Goal: Book appointment/travel/reservation

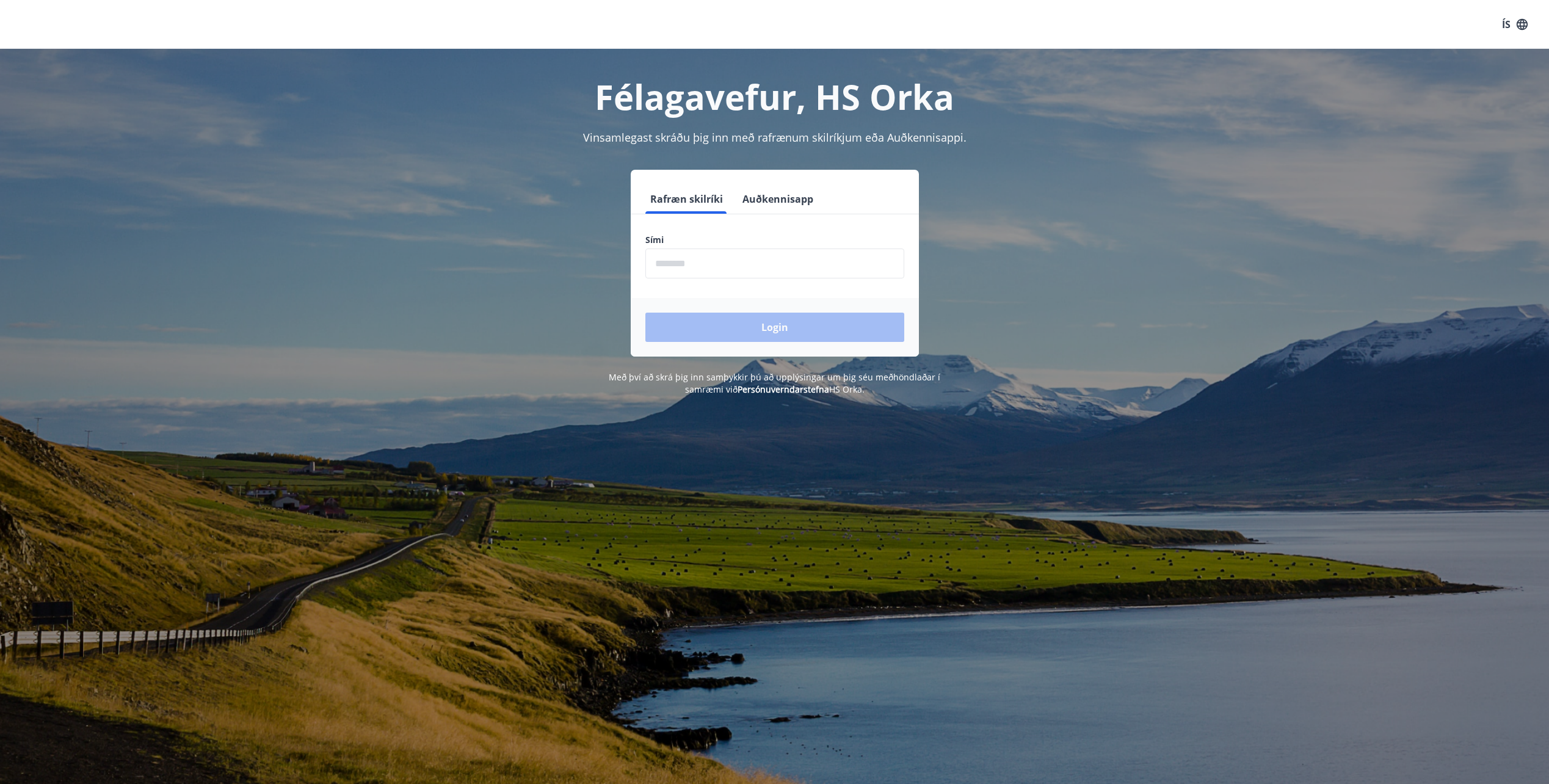
click at [688, 262] on input "phone" at bounding box center [775, 263] width 259 height 30
type input "********"
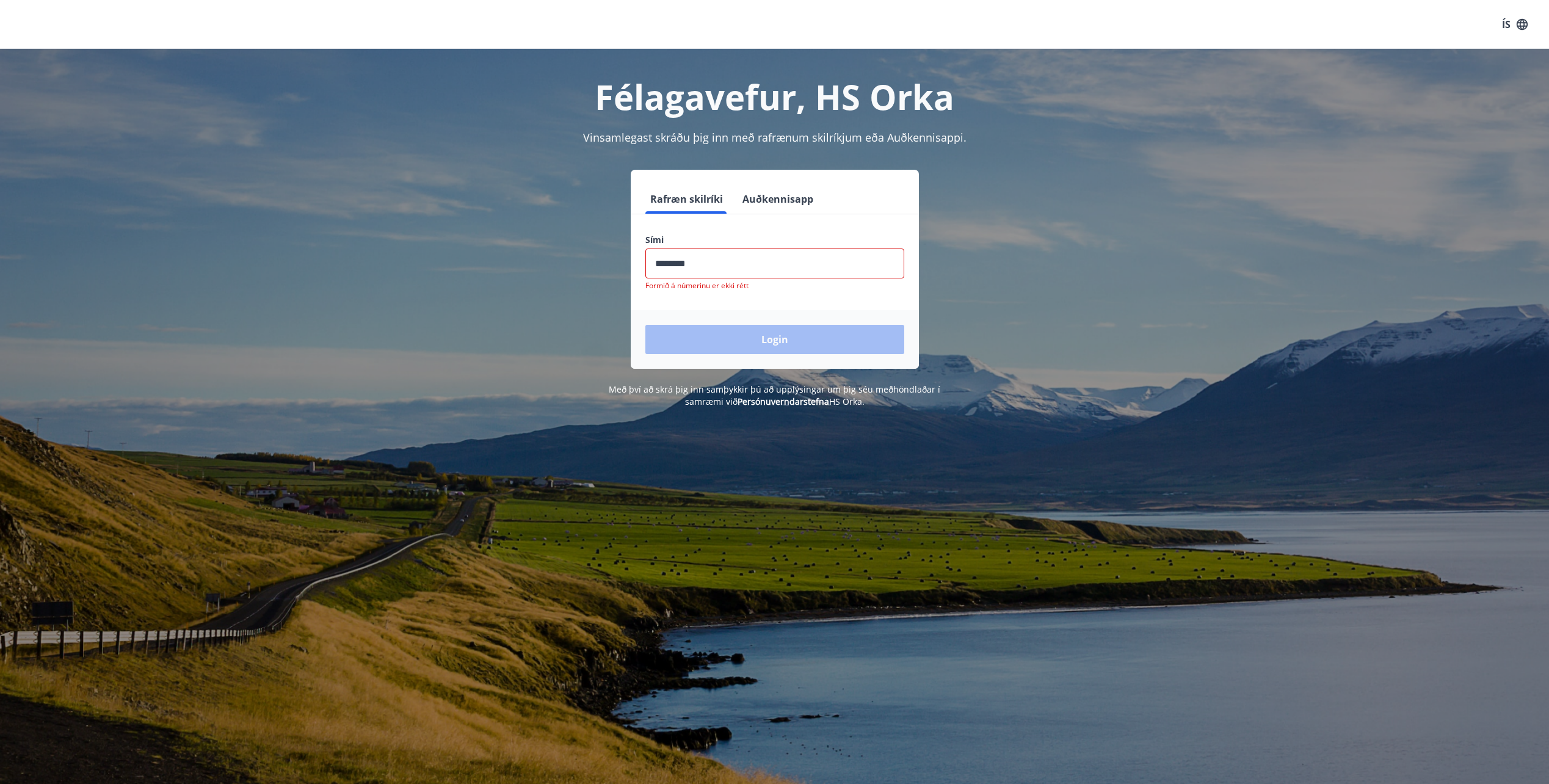
click at [779, 329] on div "Login" at bounding box center [775, 339] width 288 height 59
click at [712, 265] on input "phone" at bounding box center [775, 263] width 259 height 30
drag, startPoint x: 654, startPoint y: 264, endPoint x: 717, endPoint y: 262, distance: 63.0
click at [717, 262] on input "phone" at bounding box center [775, 263] width 259 height 30
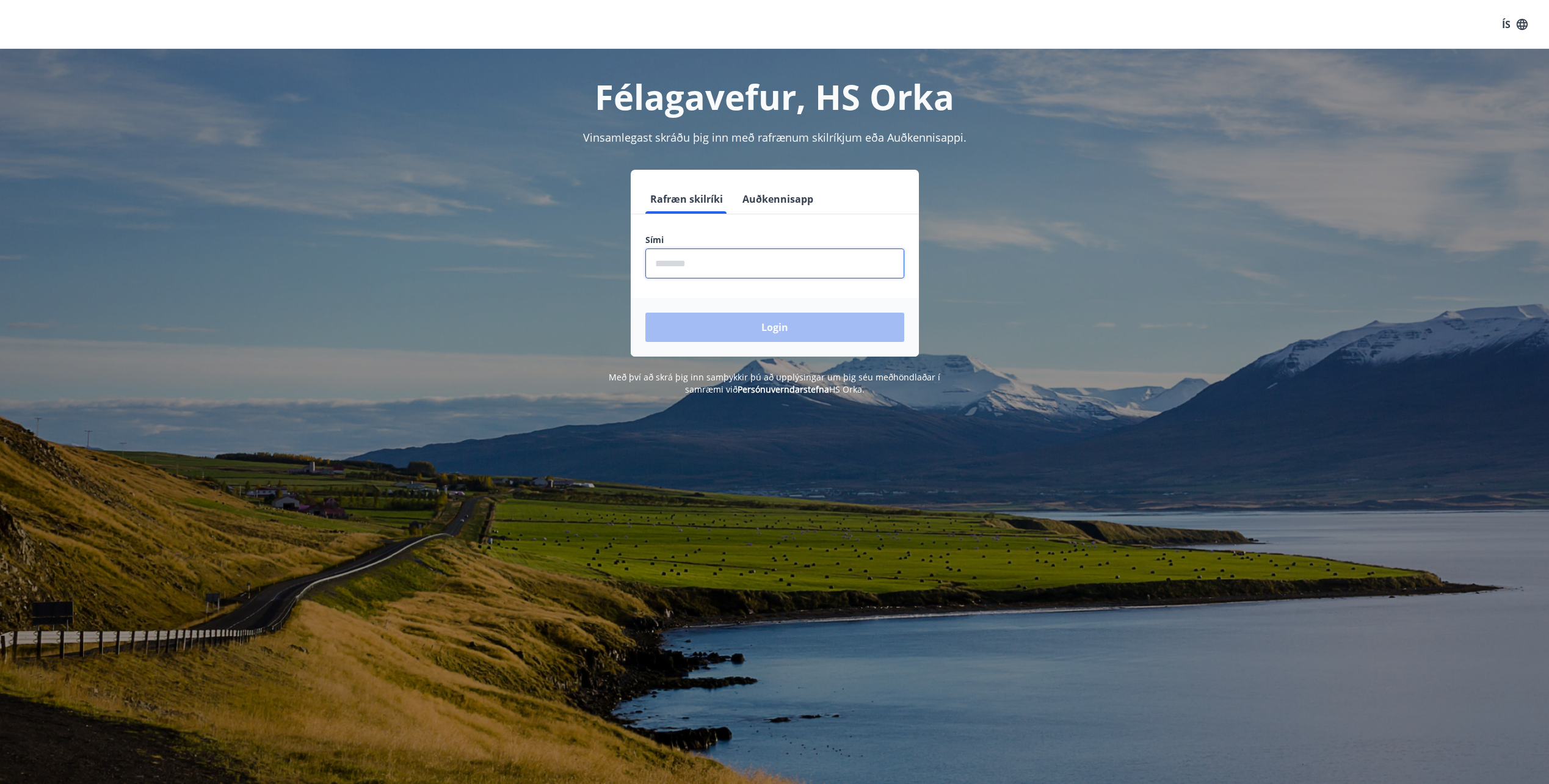
drag, startPoint x: 660, startPoint y: 262, endPoint x: 823, endPoint y: 256, distance: 163.1
click at [823, 256] on input "phone" at bounding box center [775, 263] width 259 height 30
click at [843, 226] on form "Rafræn skilríki Auðkennisapp Sími ​ Login" at bounding box center [775, 270] width 288 height 172
click at [655, 262] on input "phone" at bounding box center [775, 263] width 259 height 30
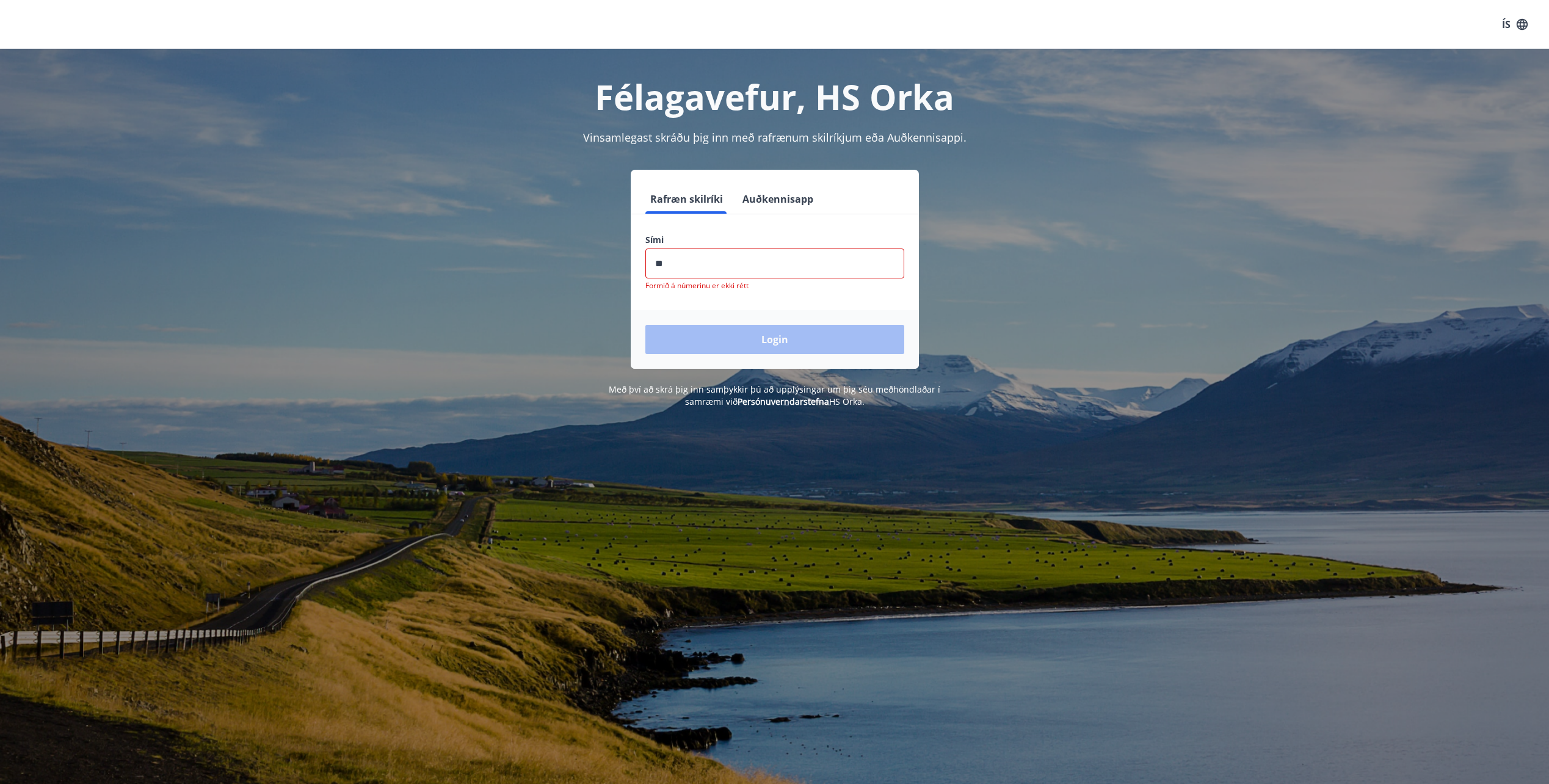
type input "*"
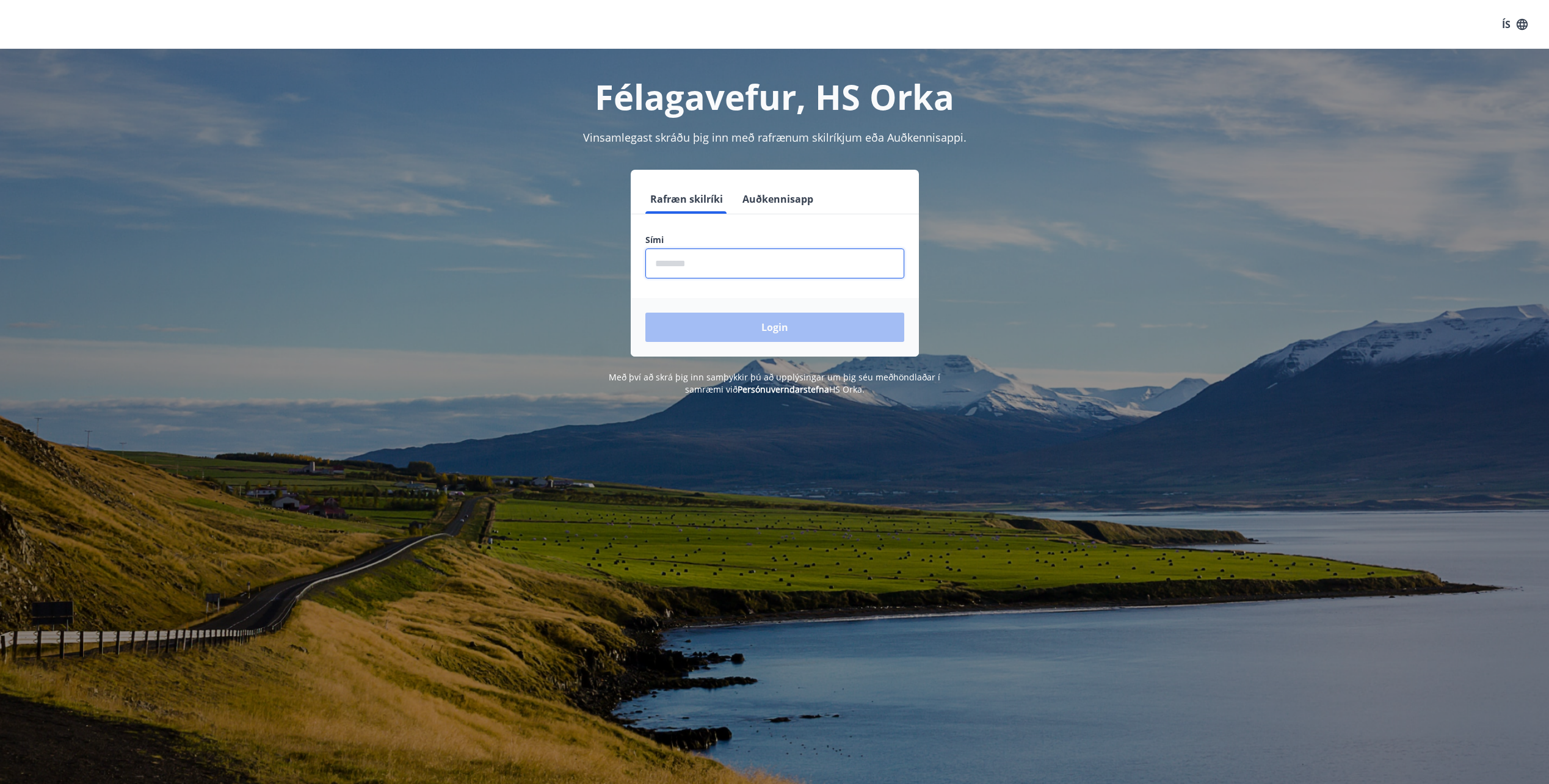
click at [822, 226] on form "Rafræn skilríki Auðkennisapp Sími ​ Login" at bounding box center [775, 270] width 288 height 172
click at [705, 267] on input "phone" at bounding box center [775, 263] width 259 height 30
type input "********"
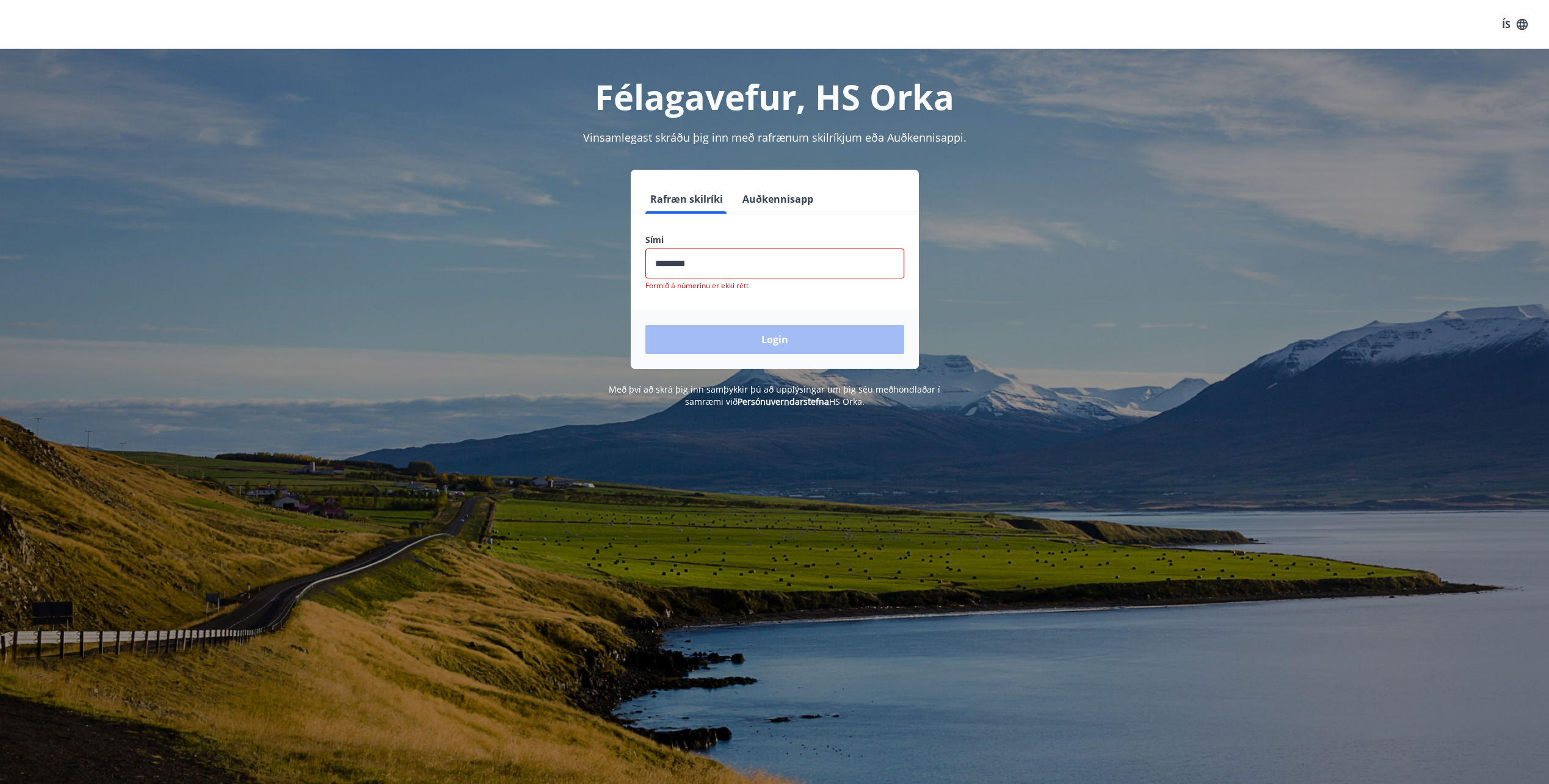
drag, startPoint x: 708, startPoint y: 257, endPoint x: 635, endPoint y: 259, distance: 73.0
click at [635, 259] on div "Sími ​ Formið á númerinu er ekki rétt" at bounding box center [775, 262] width 288 height 57
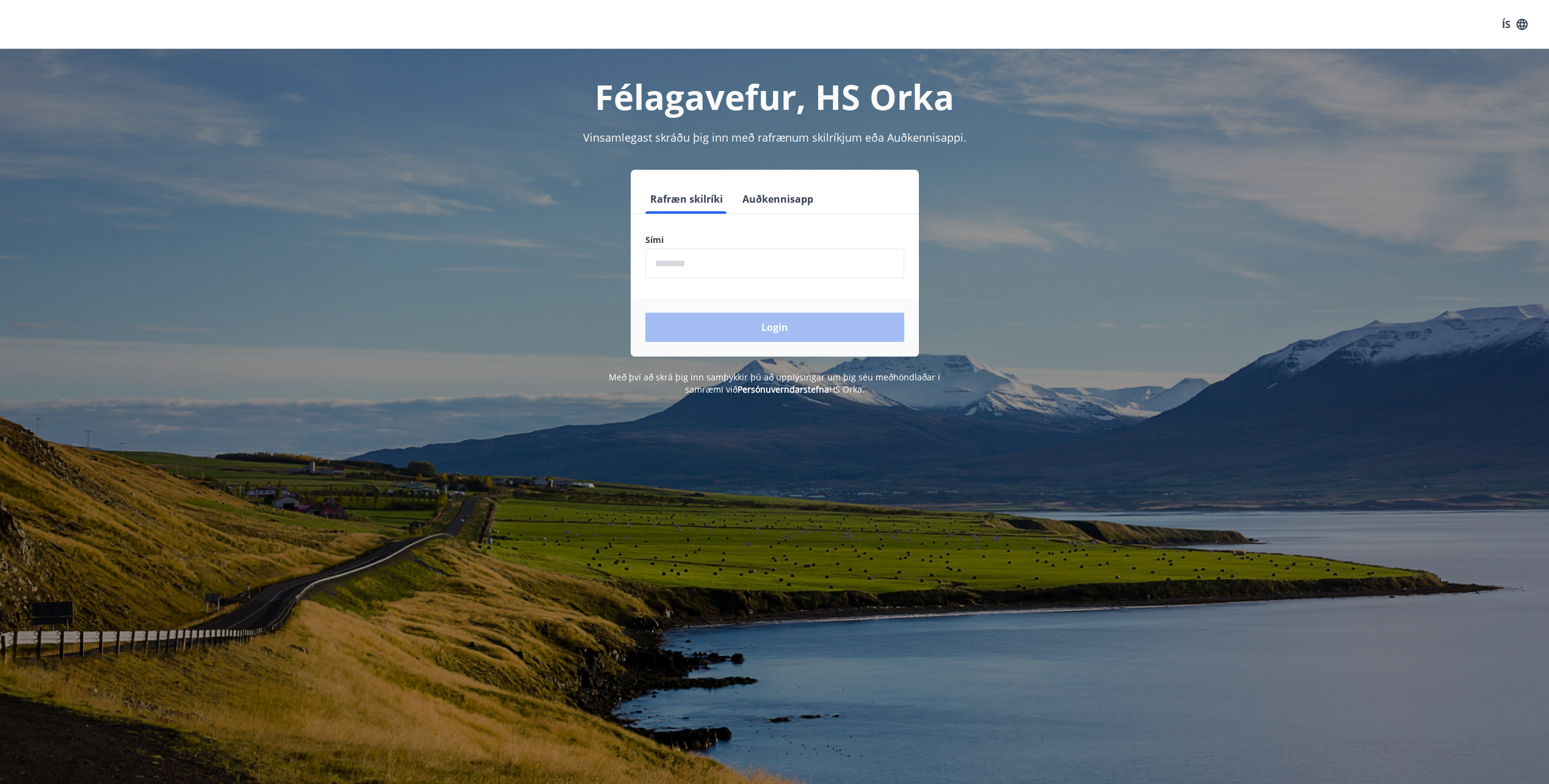
click at [753, 224] on form "Rafræn skilríki Auðkennisapp Sími ​ Login" at bounding box center [775, 270] width 288 height 172
click at [691, 260] on input "phone" at bounding box center [775, 263] width 259 height 30
type input "********"
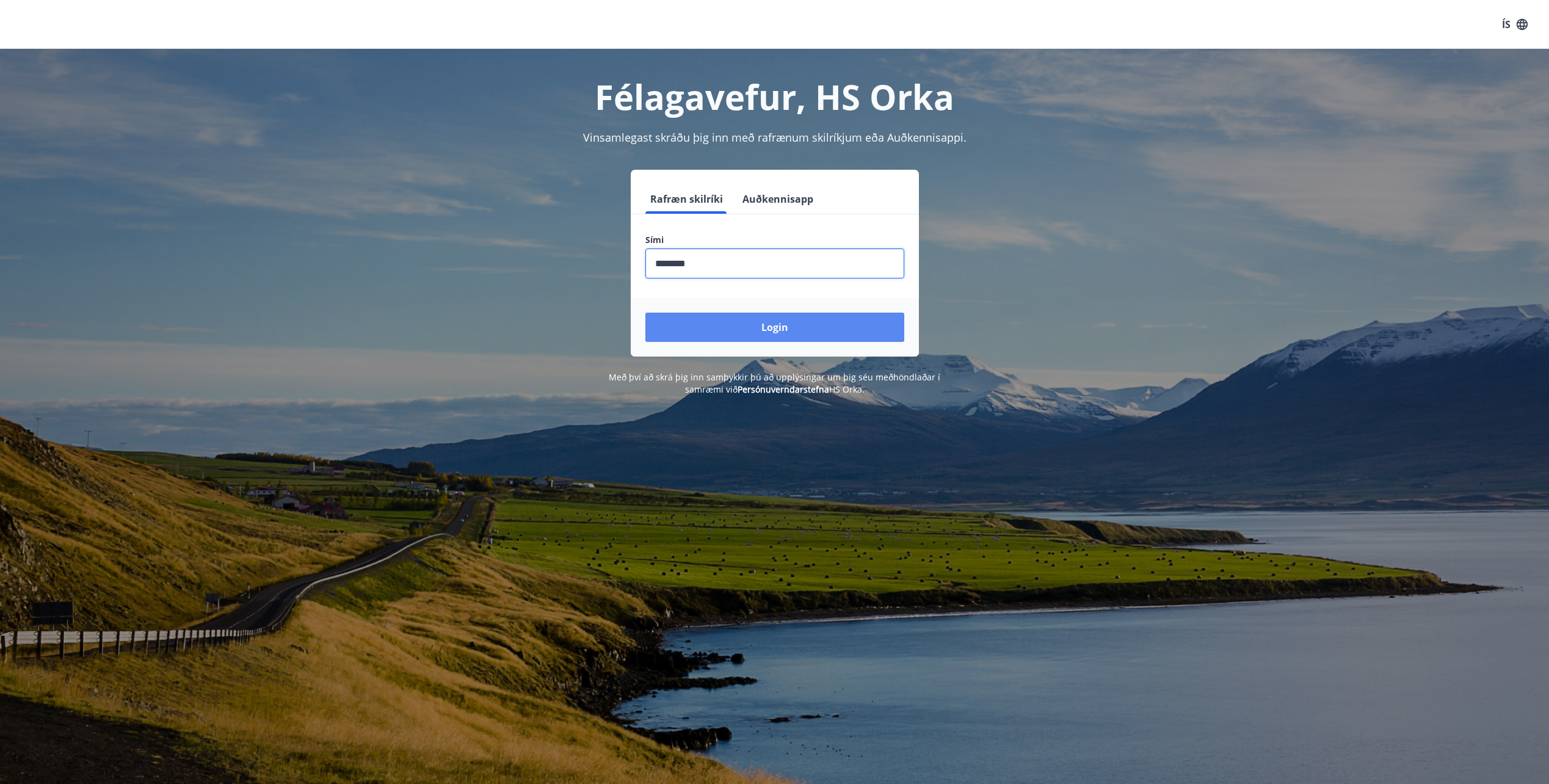
click at [771, 325] on button "Login" at bounding box center [775, 327] width 259 height 29
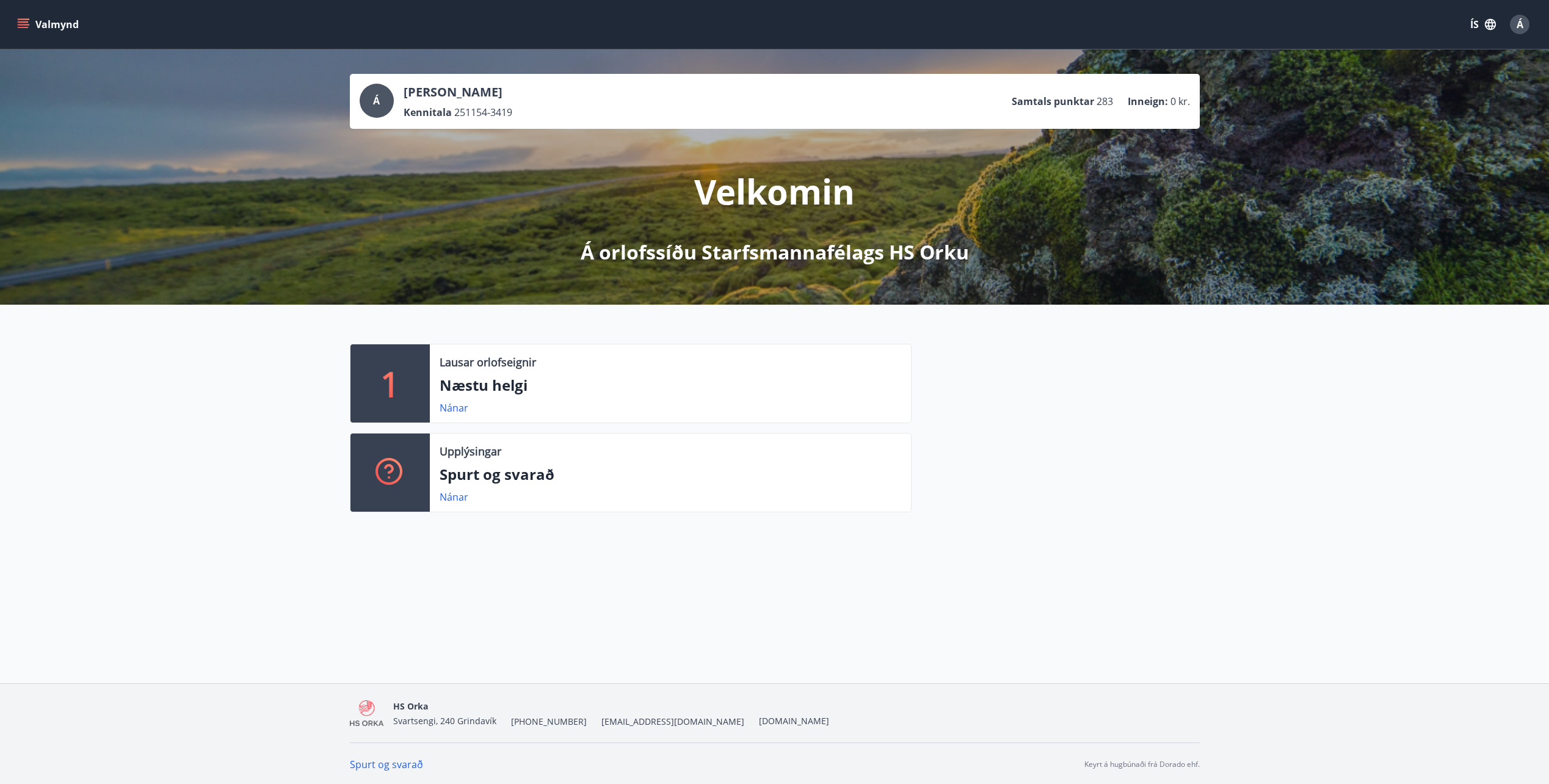
scroll to position [2, 0]
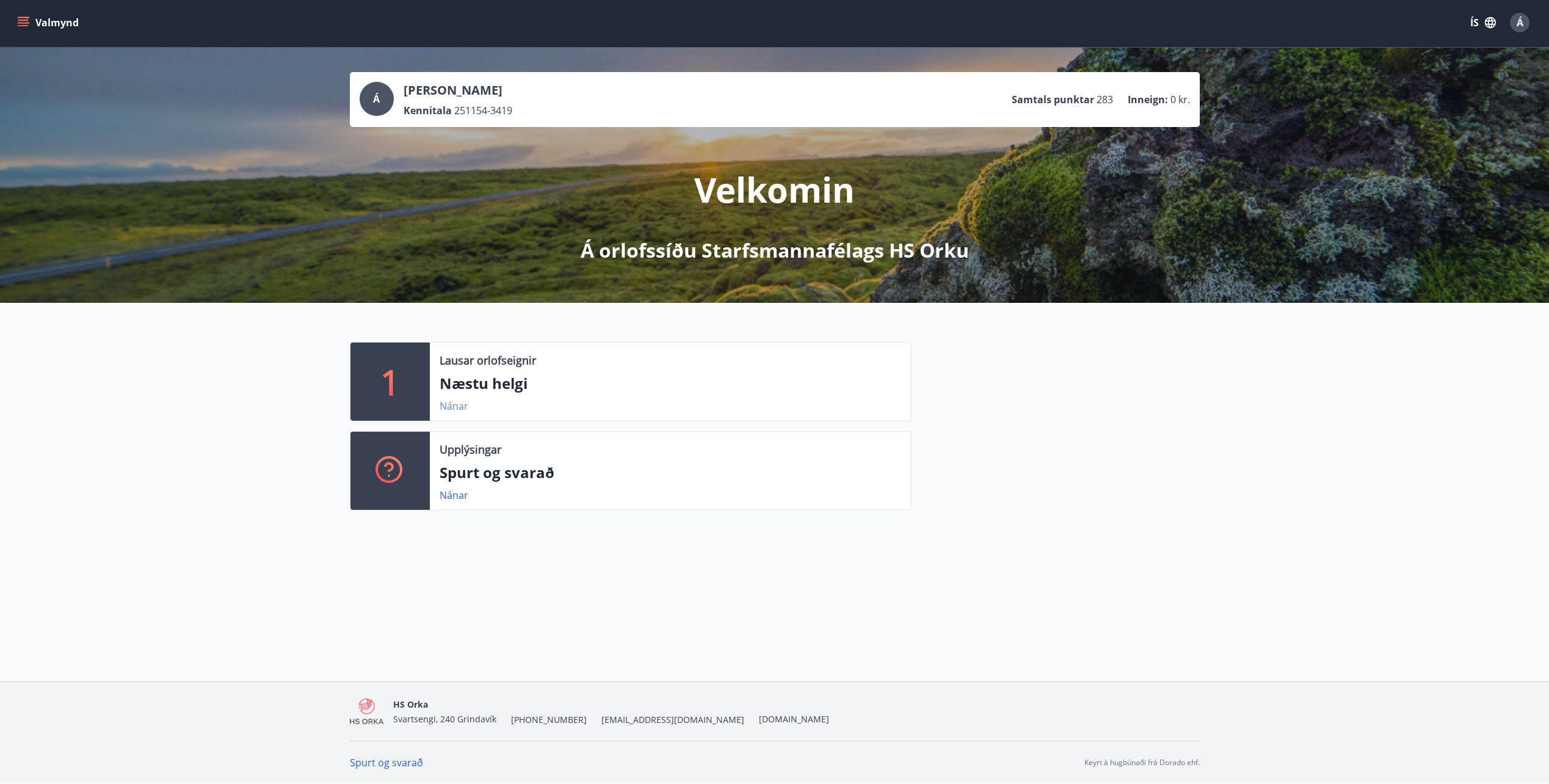
click at [459, 407] on link "Nánar" at bounding box center [454, 406] width 28 height 13
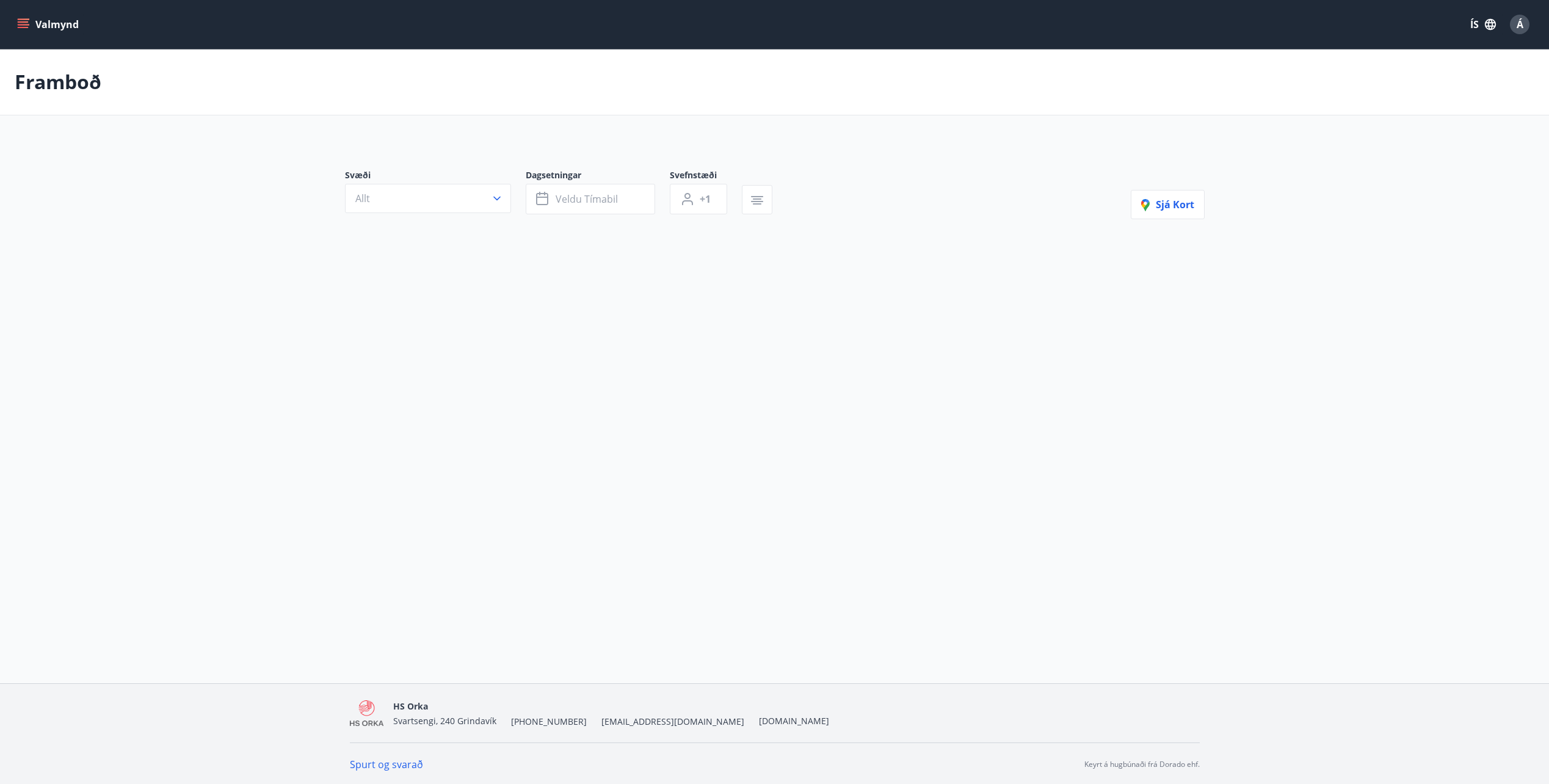
type input "*"
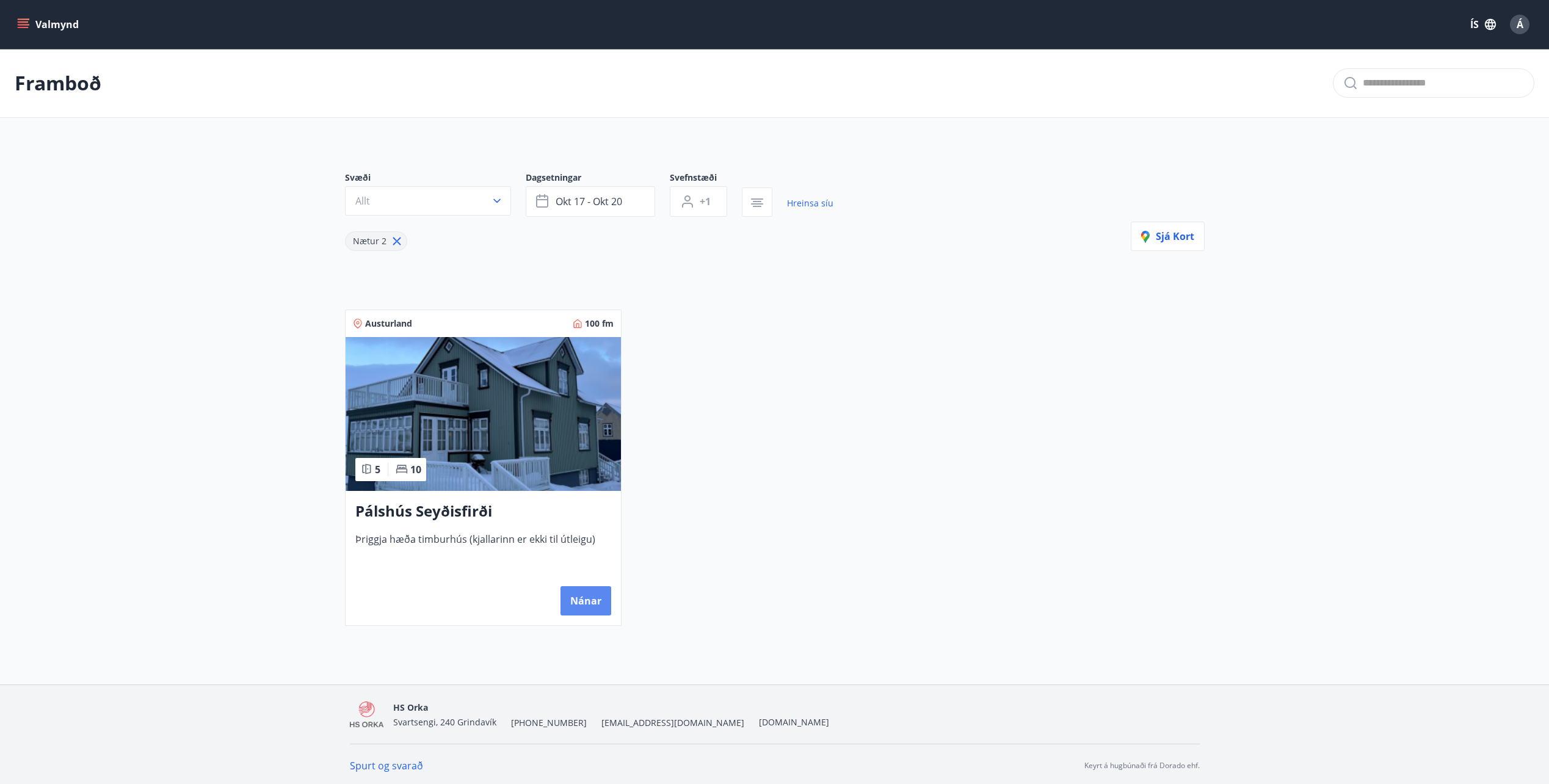
click at [579, 600] on button "Nánar" at bounding box center [586, 600] width 50 height 29
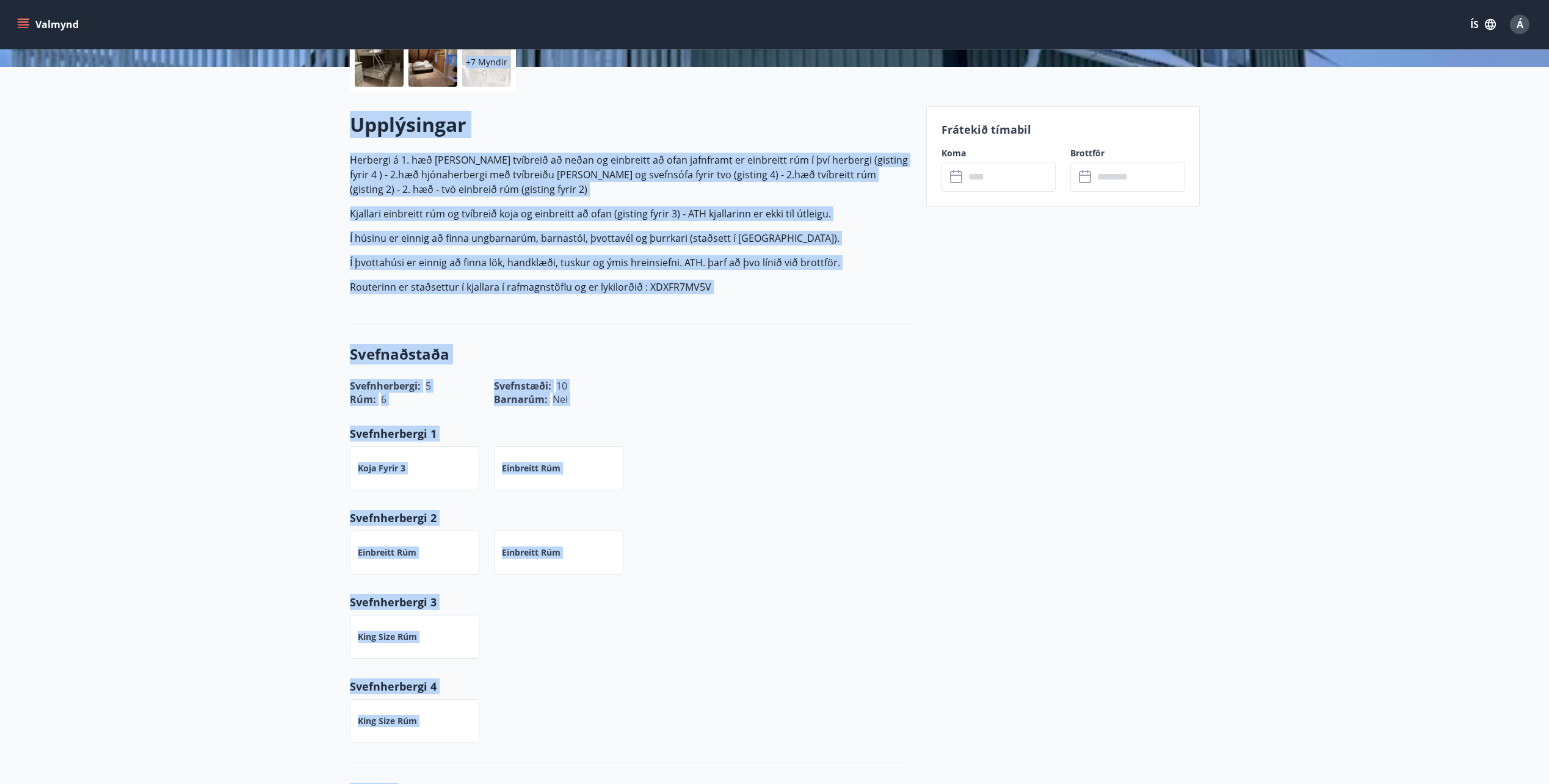
scroll to position [402, 0]
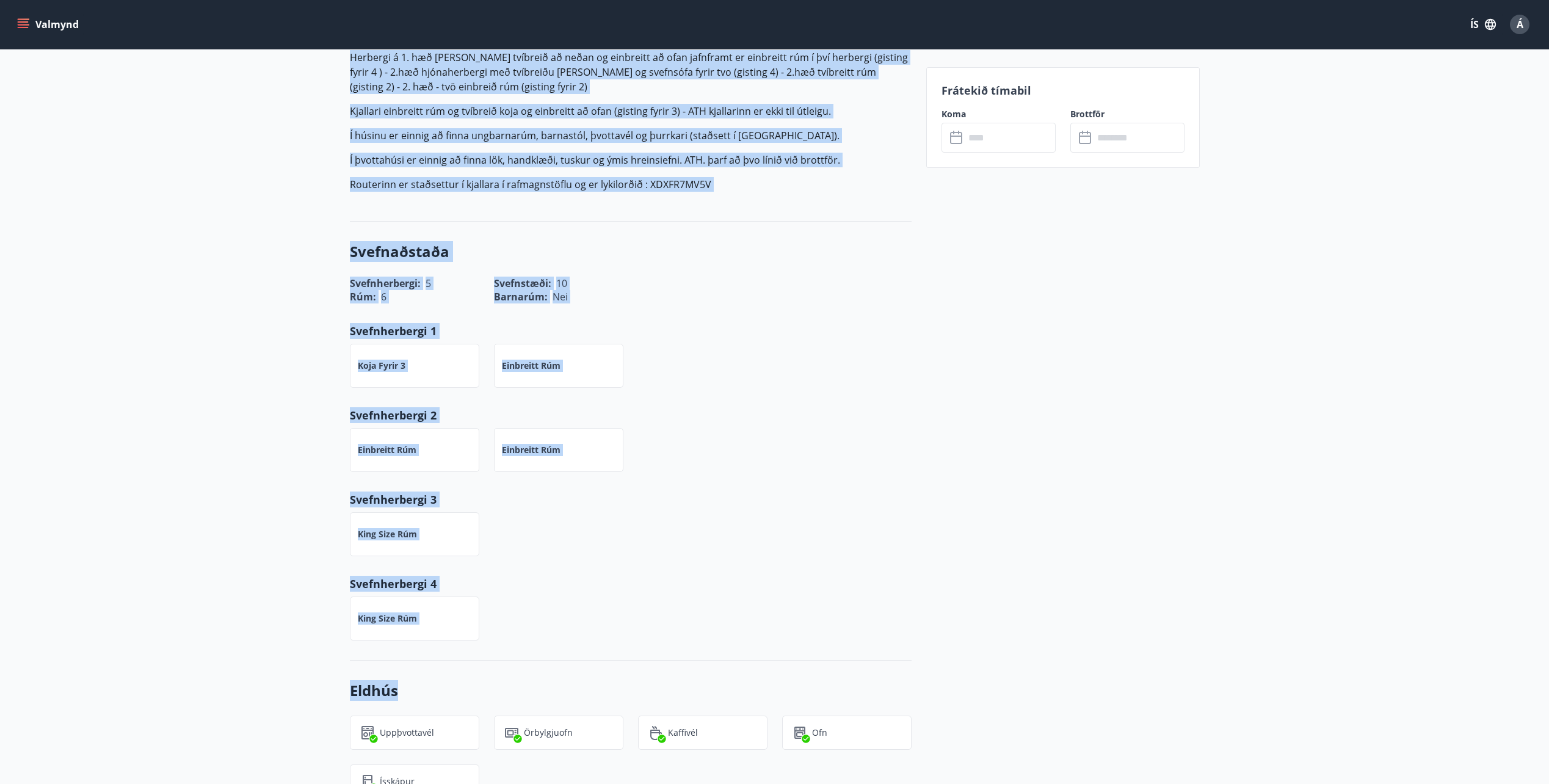
drag, startPoint x: 366, startPoint y: 142, endPoint x: 576, endPoint y: 688, distance: 585.0
click at [576, 688] on div "Pálshús Seyðisfirði Austurvegur 21 Stærð : 100 m2 Svefnherbergi : 5 Svefnstæði …" at bounding box center [774, 427] width 1549 height 1658
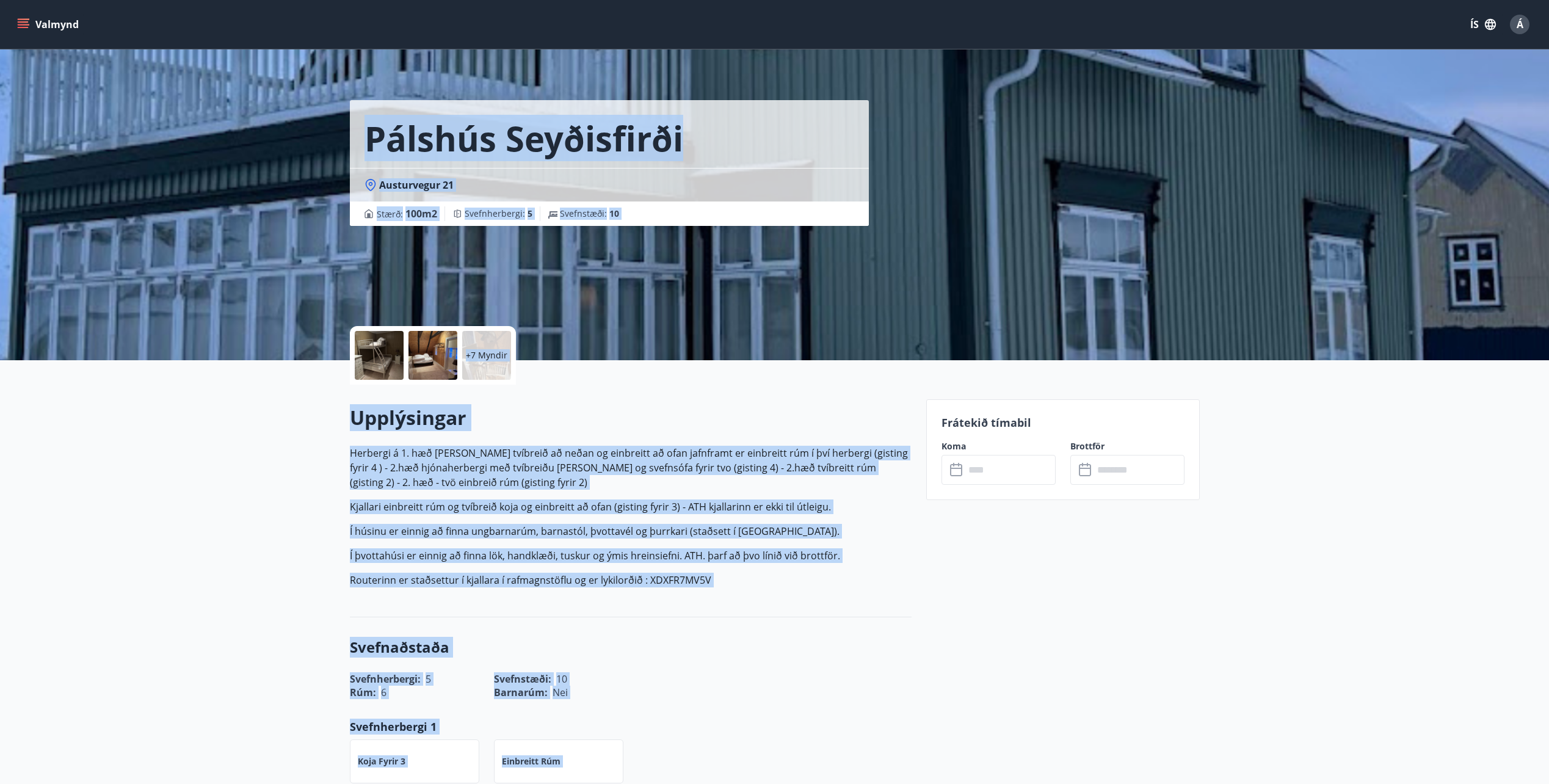
scroll to position [0, 0]
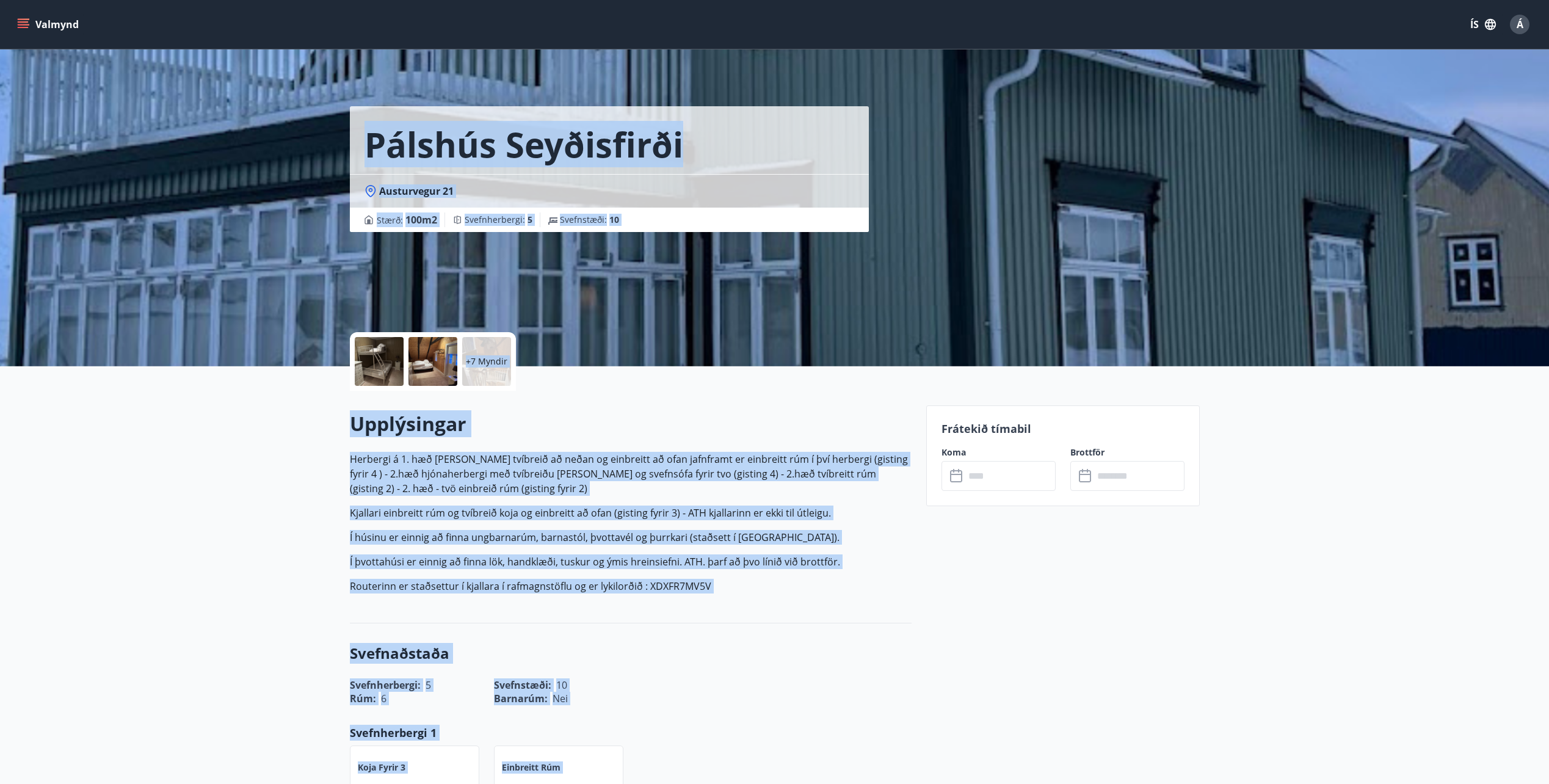
copy div "Loremip Dolorsitame Consectetur 16 Adipi : 629 e2 Seddoeiusmodt : 7 Incididunt …"
